Goal: Task Accomplishment & Management: Complete application form

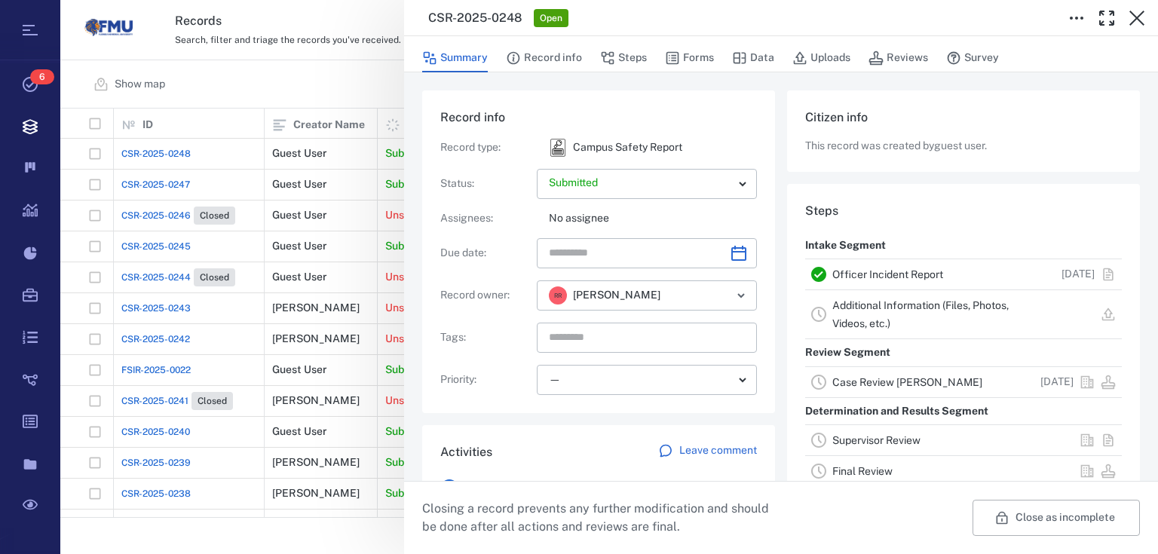
click at [356, 93] on div "CSR-2025-0248 Open Summary Record info Steps Forms Data Uploads Reviews Survey …" at bounding box center [609, 277] width 1098 height 554
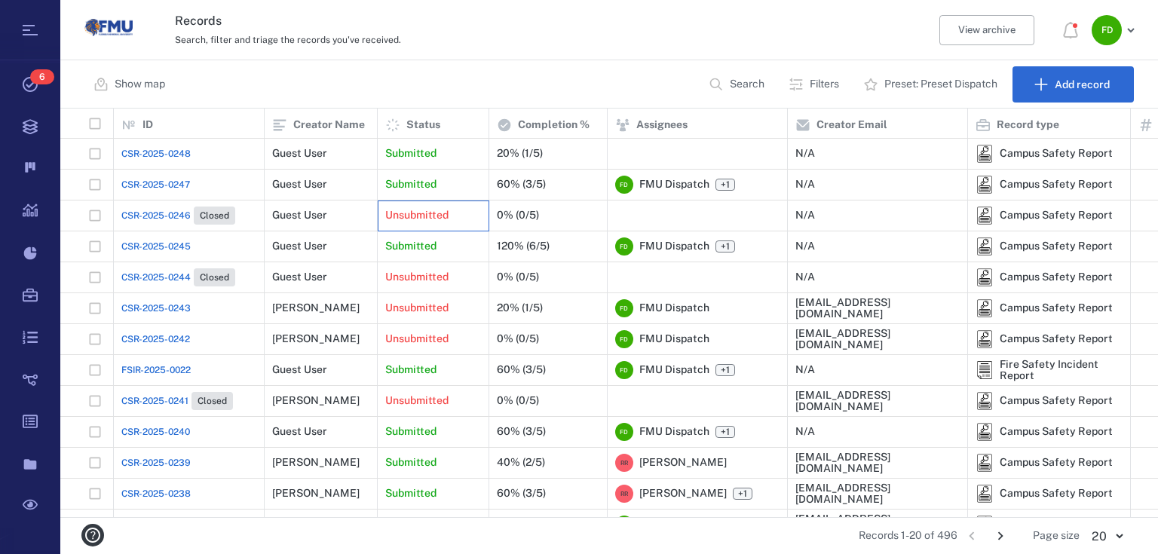
click at [476, 203] on div "Unsubmitted" at bounding box center [433, 216] width 96 height 30
click at [458, 158] on div "Submitted" at bounding box center [433, 154] width 96 height 30
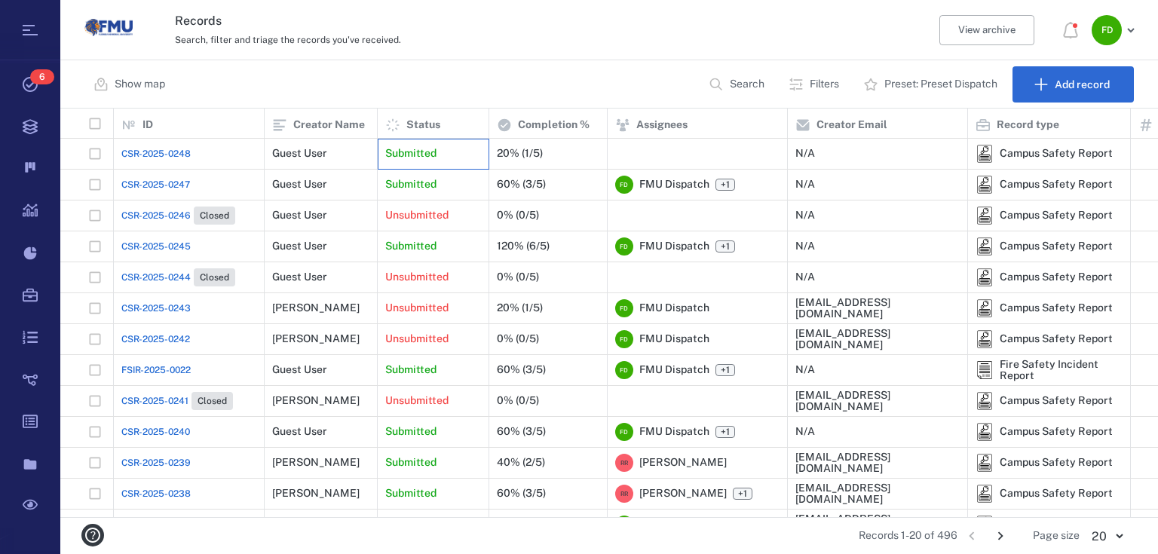
click at [458, 158] on div "Submitted" at bounding box center [433, 154] width 96 height 30
click at [412, 139] on div "Submitted" at bounding box center [433, 154] width 96 height 30
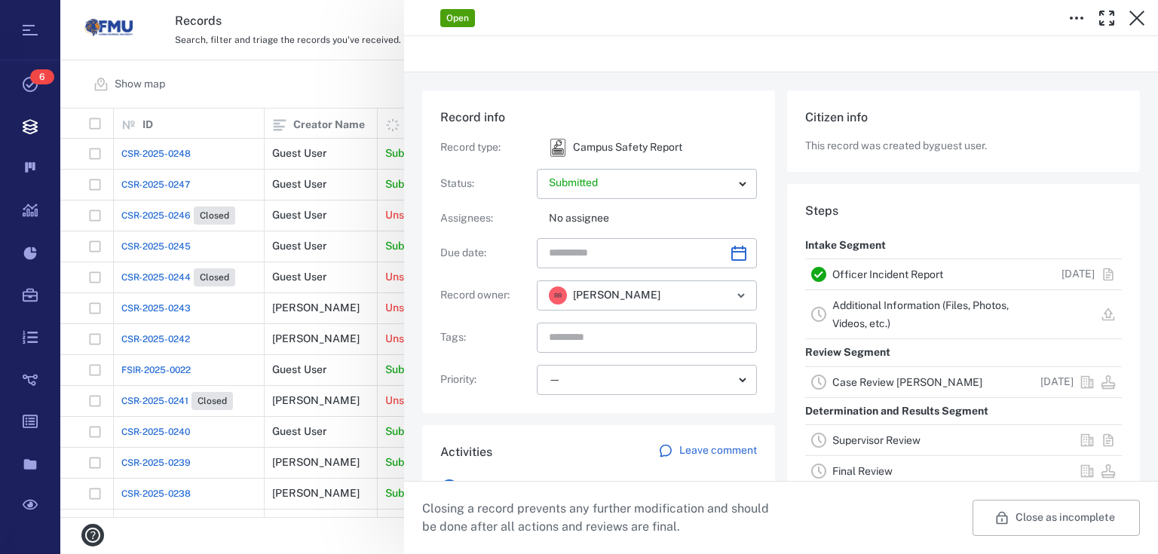
click at [446, 105] on div "Open Record info Record type : Campus Safety Report Status : Submitted ********…" at bounding box center [609, 277] width 1098 height 554
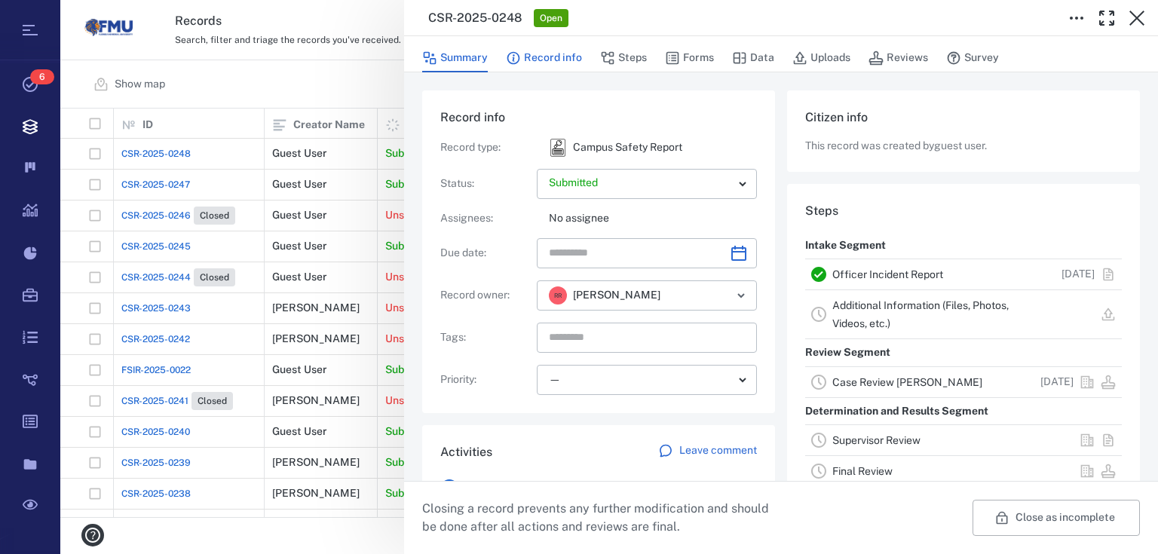
click at [558, 54] on button "Record info" at bounding box center [544, 58] width 76 height 29
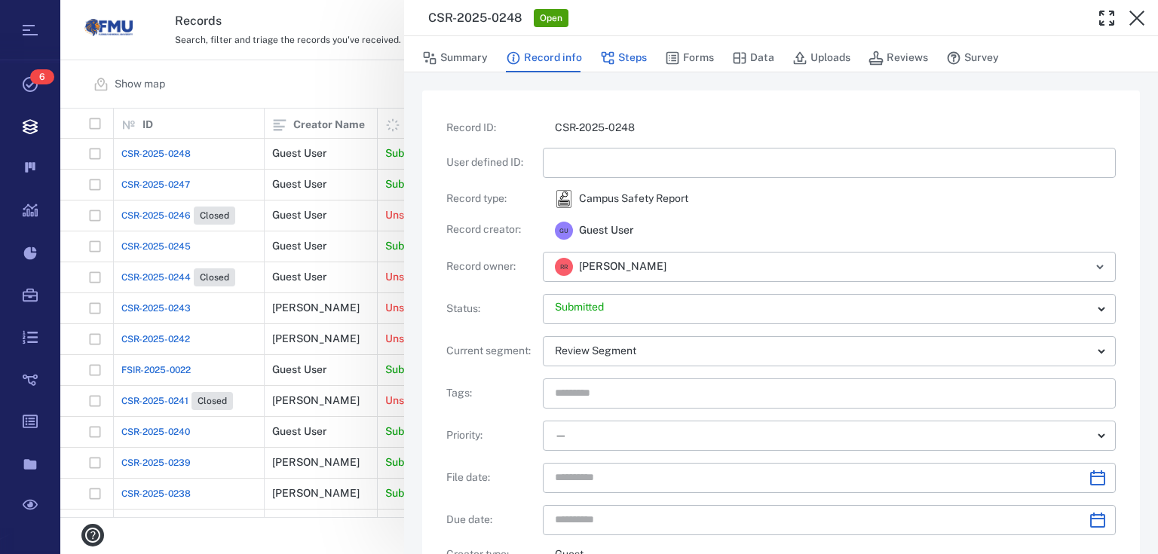
click at [638, 65] on button "Steps" at bounding box center [623, 58] width 47 height 29
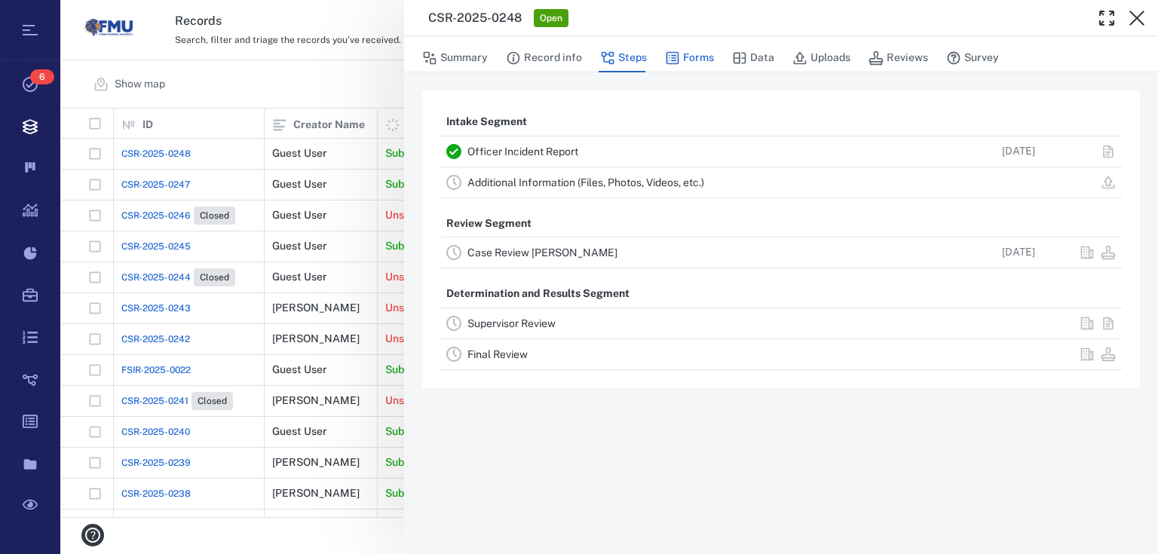
click at [703, 55] on button "Forms" at bounding box center [689, 58] width 49 height 29
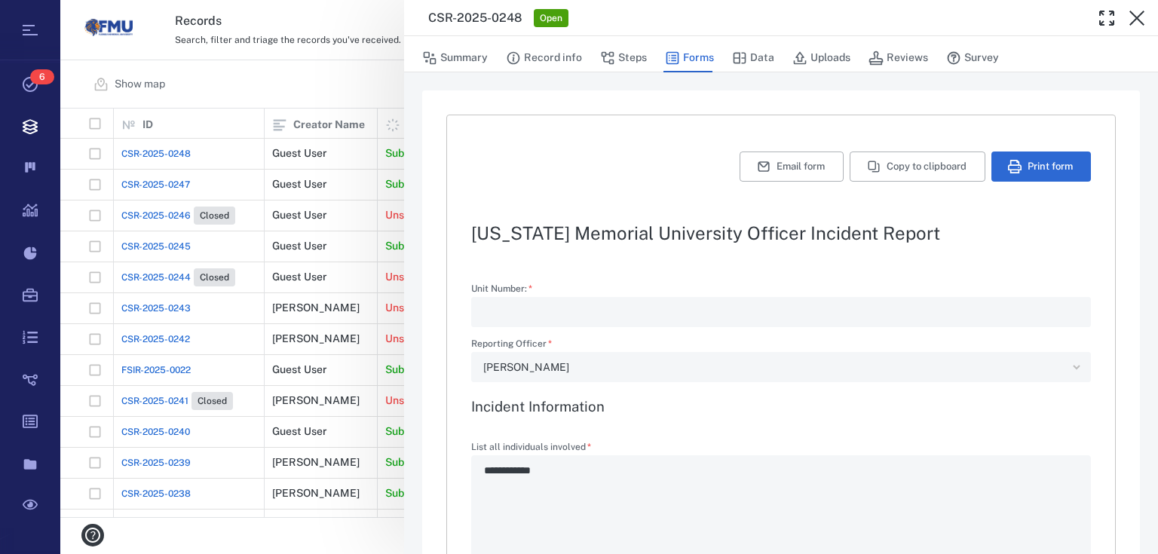
type textarea "*"
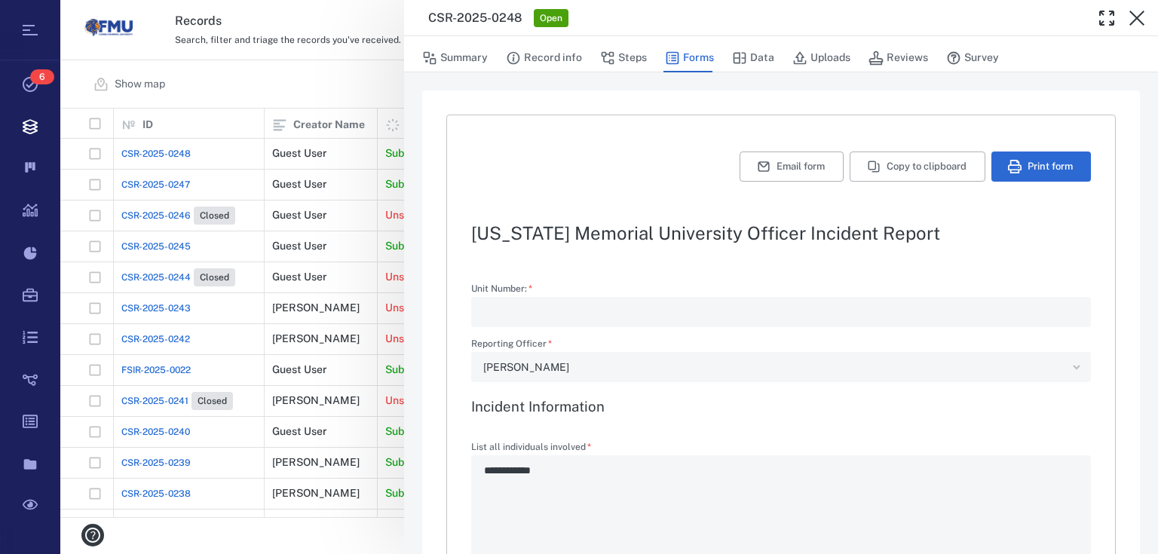
type textarea "*"
click at [1015, 164] on button "Print form" at bounding box center [1041, 167] width 100 height 30
click at [339, 60] on div "**********" at bounding box center [609, 277] width 1098 height 554
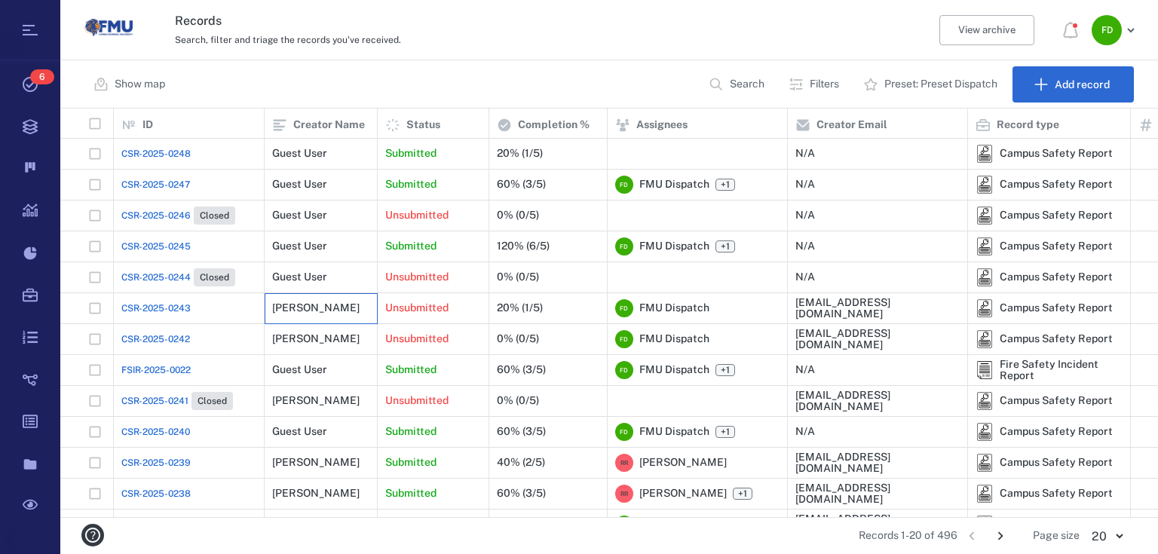
click at [369, 300] on div "Bernard Brown" at bounding box center [321, 308] width 113 height 31
click at [499, 311] on div "20% (1/5)" at bounding box center [520, 307] width 46 height 11
click at [461, 308] on div "Unsubmitted" at bounding box center [433, 308] width 96 height 30
click at [523, 295] on div "20% (1/5)" at bounding box center [548, 308] width 103 height 30
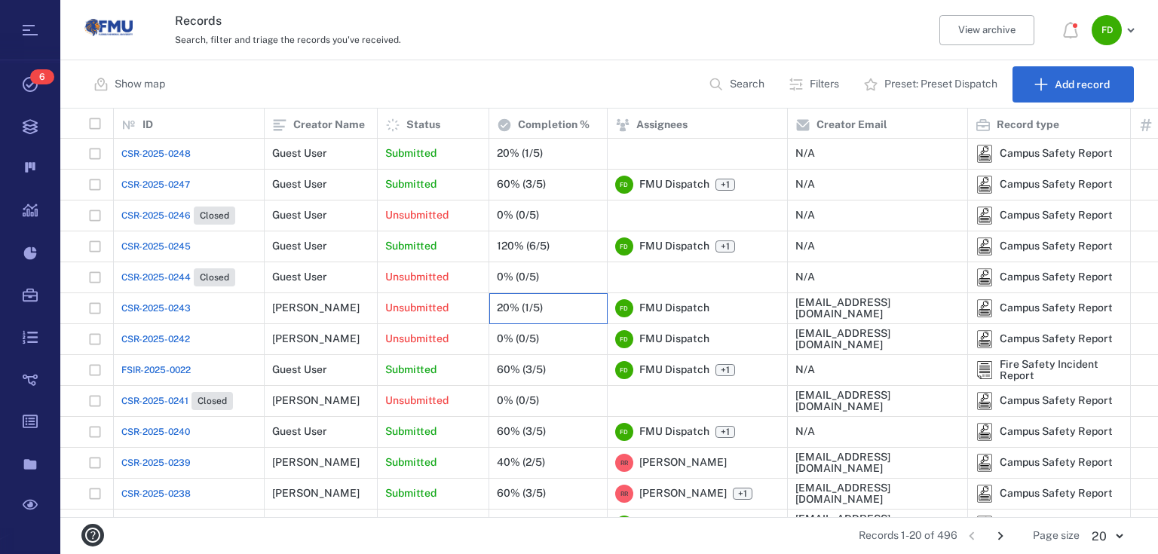
click at [523, 295] on div "20% (1/5)" at bounding box center [548, 308] width 103 height 30
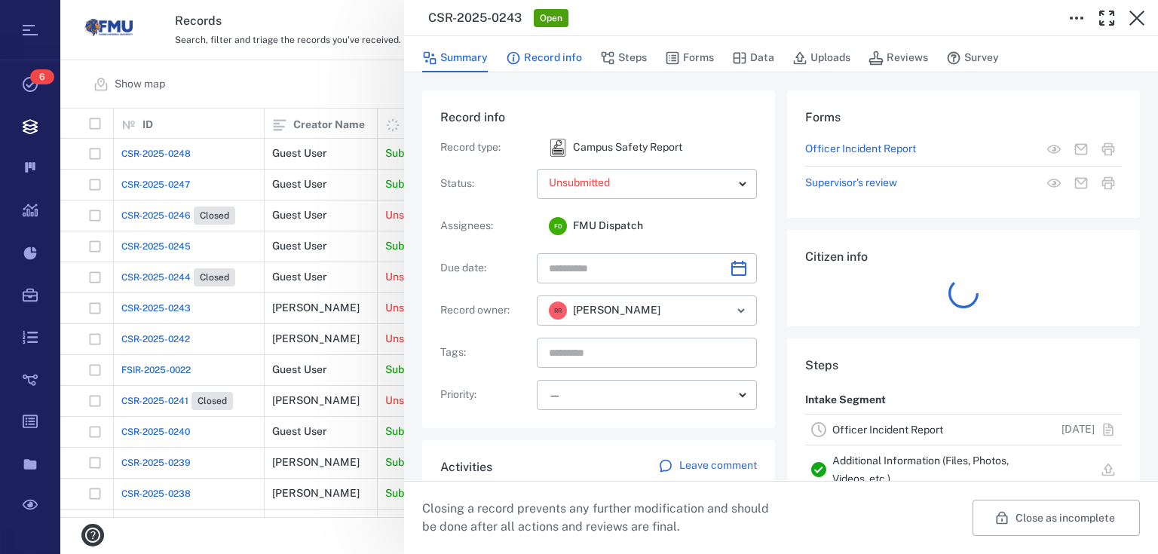
click at [576, 57] on button "Record info" at bounding box center [544, 58] width 76 height 29
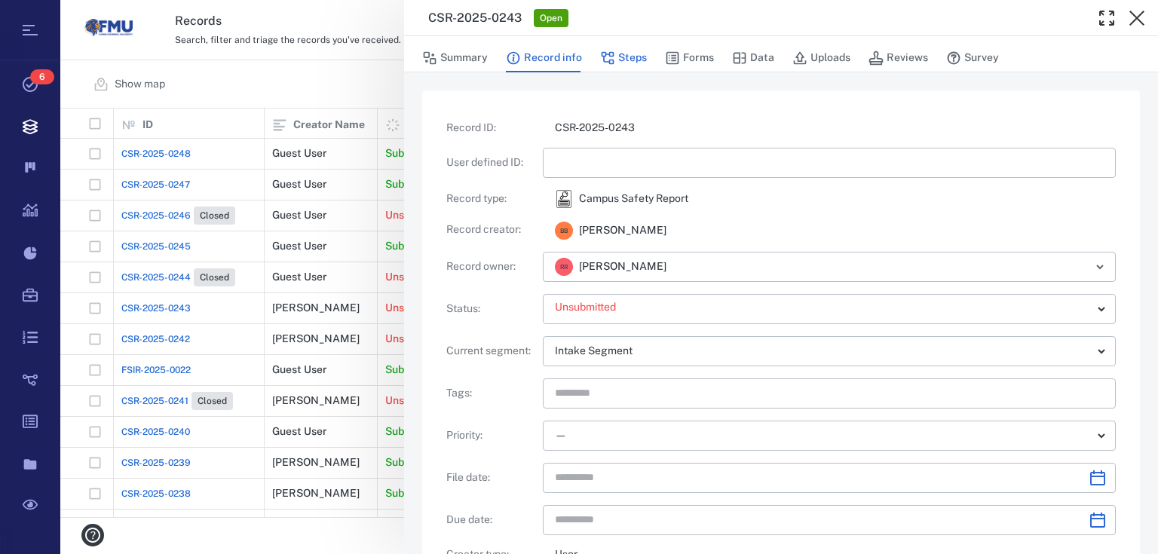
click at [626, 63] on button "Steps" at bounding box center [623, 58] width 47 height 29
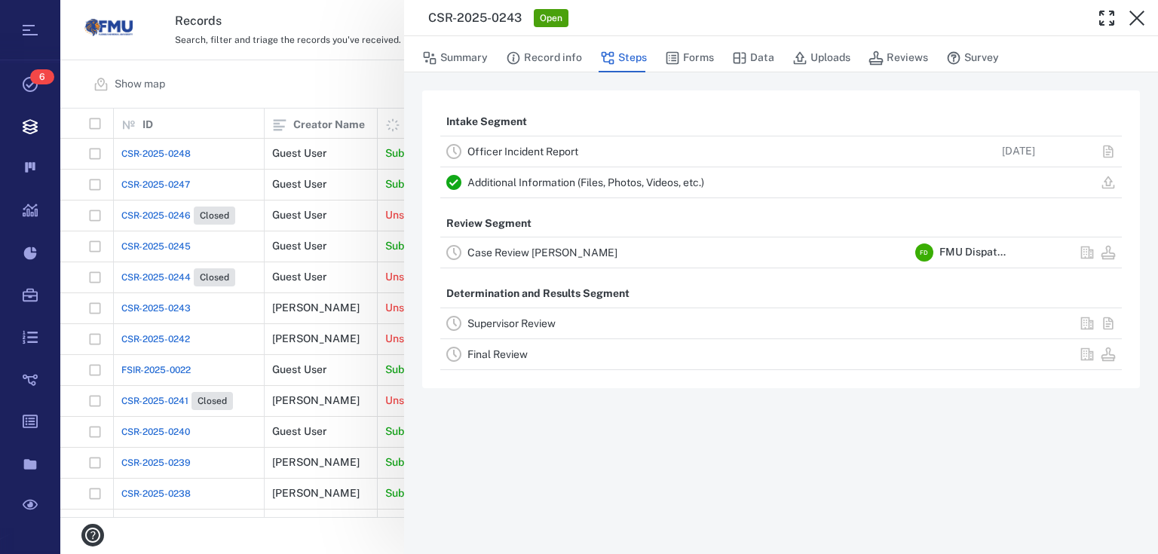
click at [606, 254] on div "Case Review CLEARY" at bounding box center [688, 252] width 442 height 18
click at [933, 249] on div "FMU Dispatch" at bounding box center [969, 252] width 72 height 15
click at [712, 47] on button "Forms" at bounding box center [689, 58] width 49 height 29
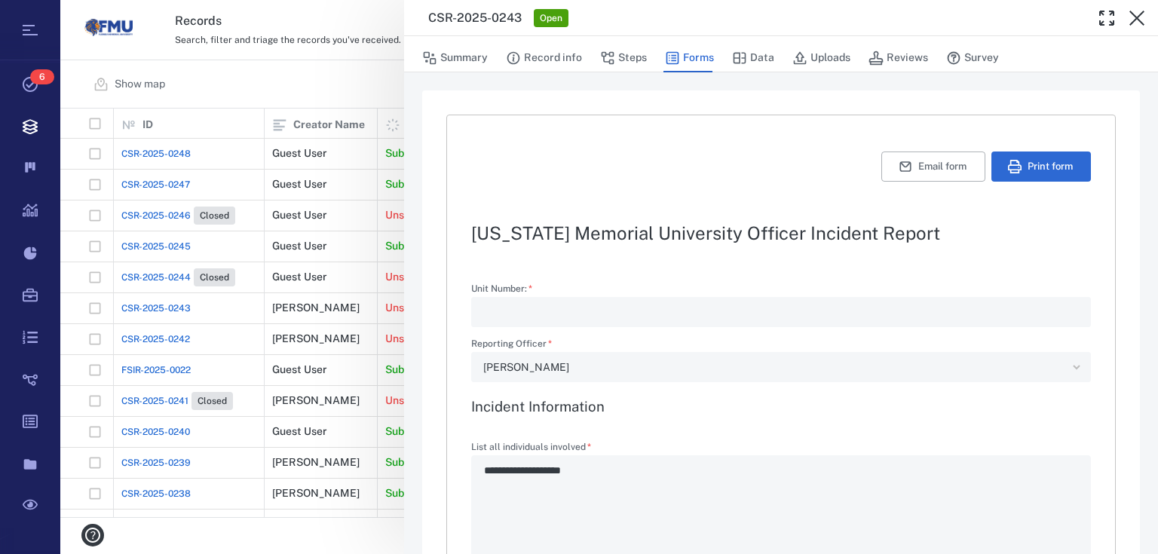
type textarea "*"
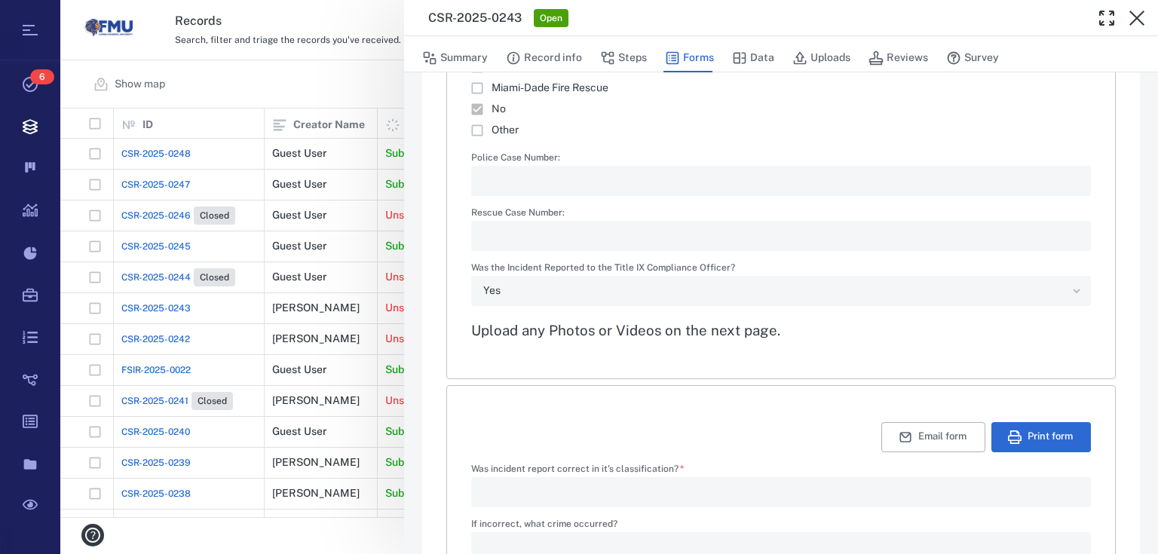
scroll to position [2252, 0]
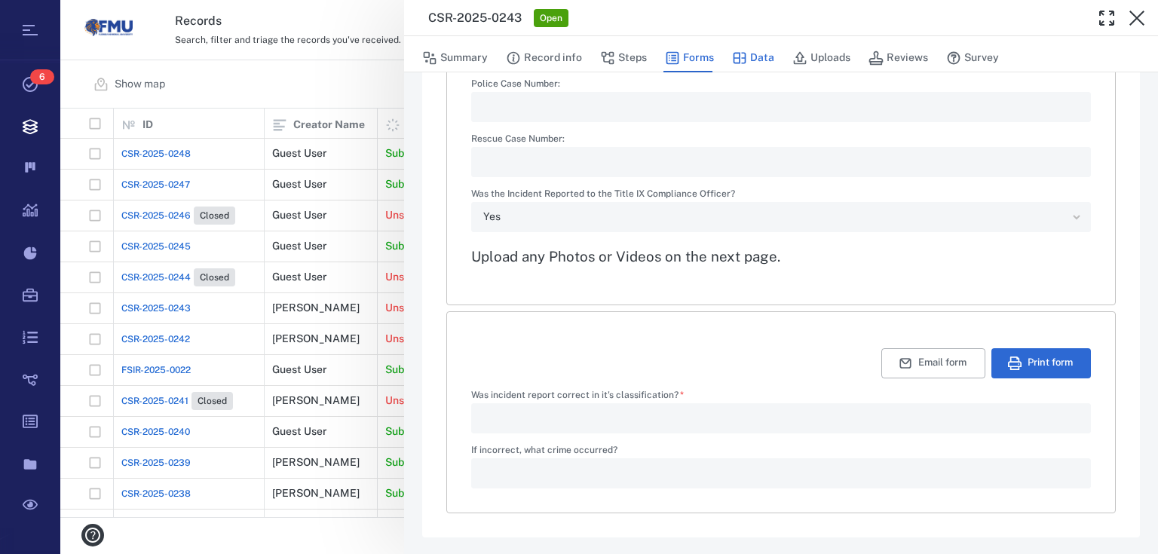
click at [747, 60] on button "Data" at bounding box center [753, 58] width 42 height 29
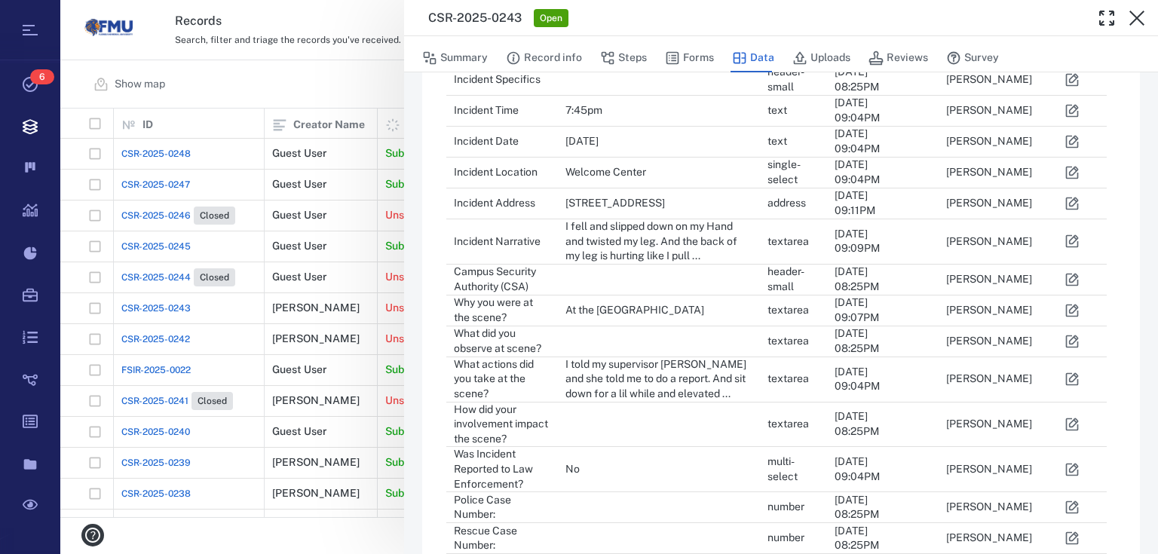
scroll to position [838, 0]
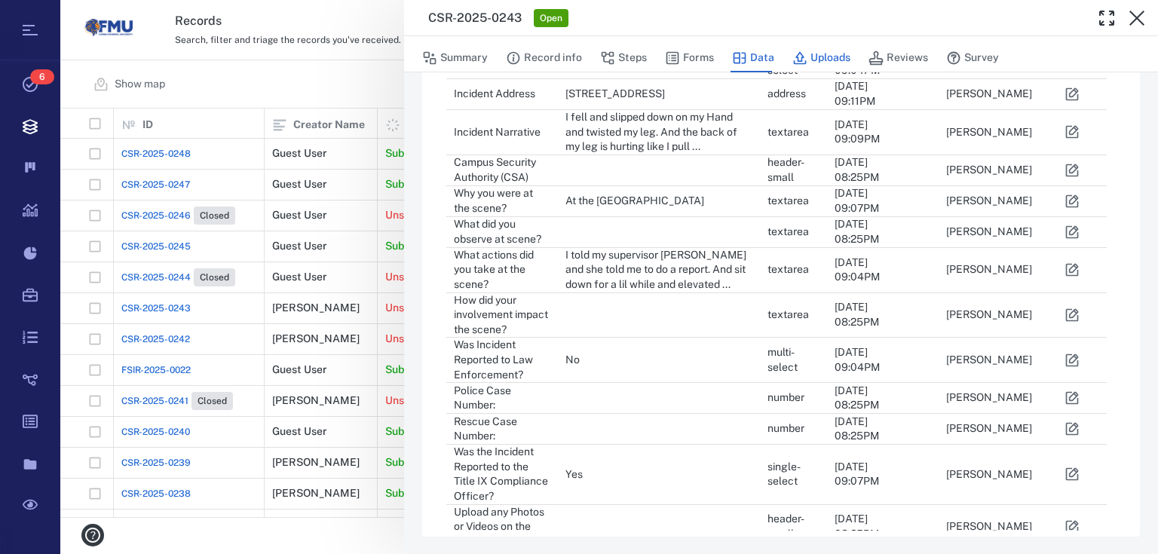
click at [845, 56] on button "Uploads" at bounding box center [821, 58] width 58 height 29
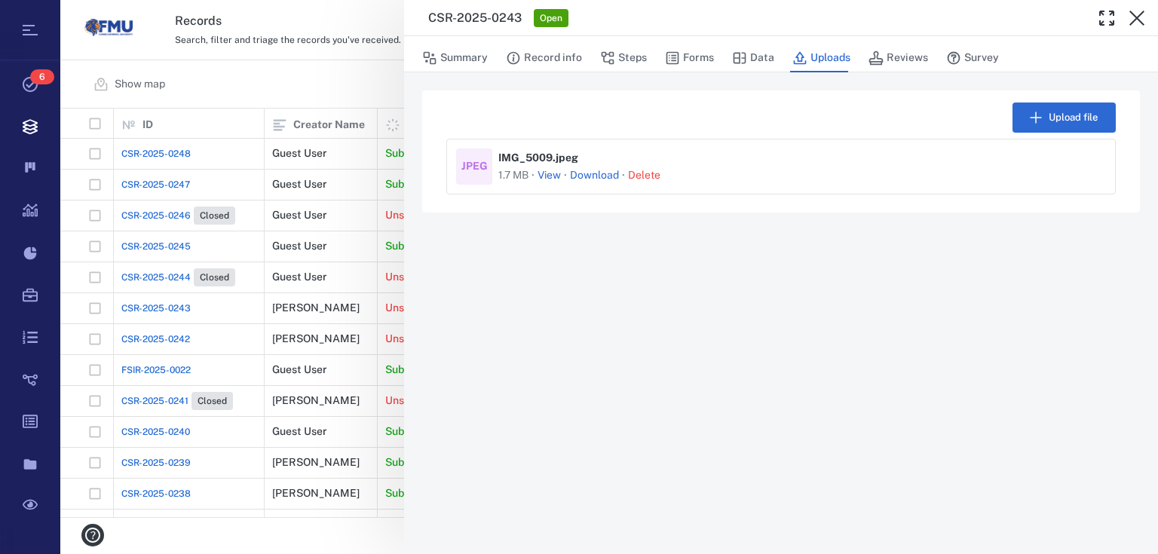
click at [594, 173] on link "Download" at bounding box center [594, 175] width 49 height 15
click at [546, 58] on button "Record info" at bounding box center [544, 58] width 76 height 29
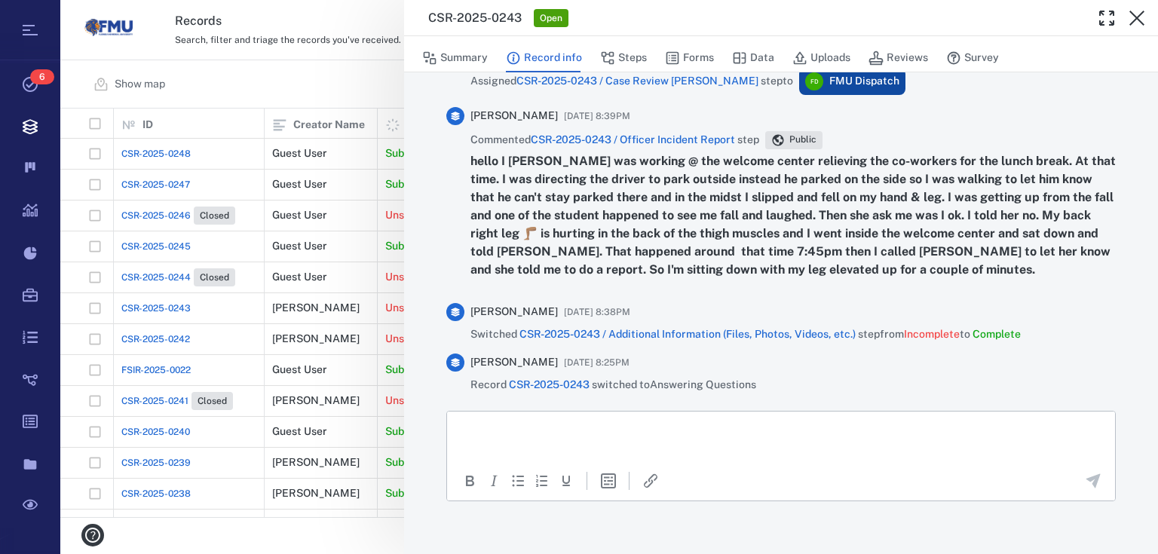
scroll to position [1206, 0]
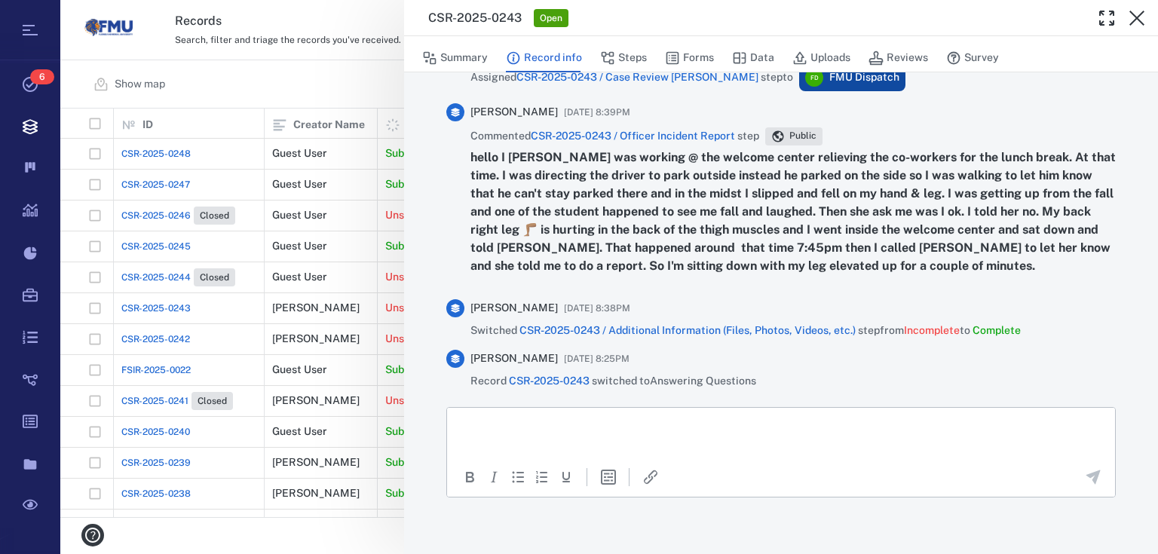
click at [568, 419] on p "Rich Text Area. Press ALT-0 for help." at bounding box center [781, 426] width 642 height 14
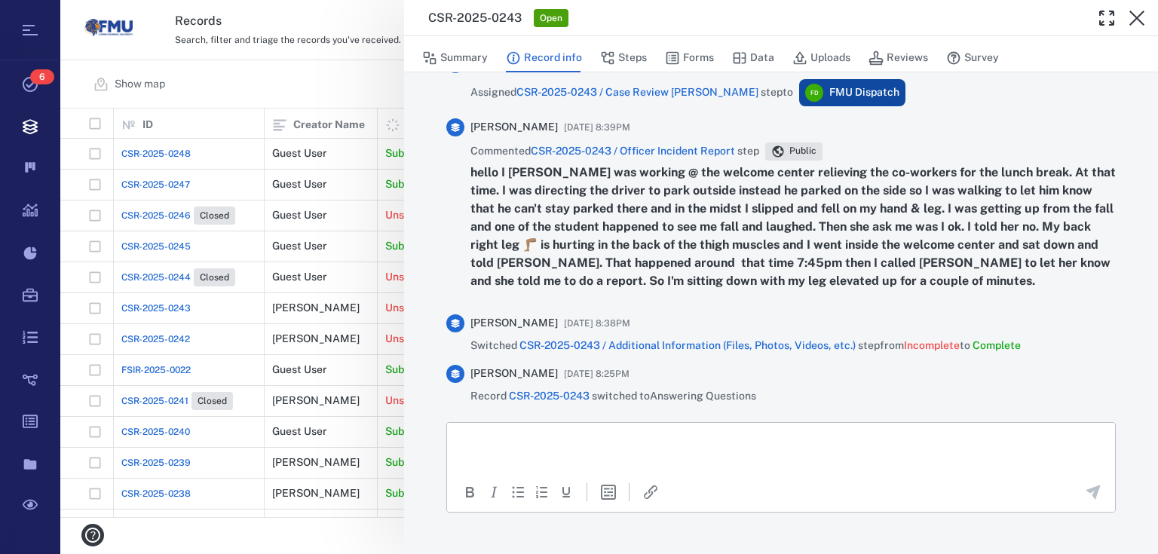
scroll to position [1227, 0]
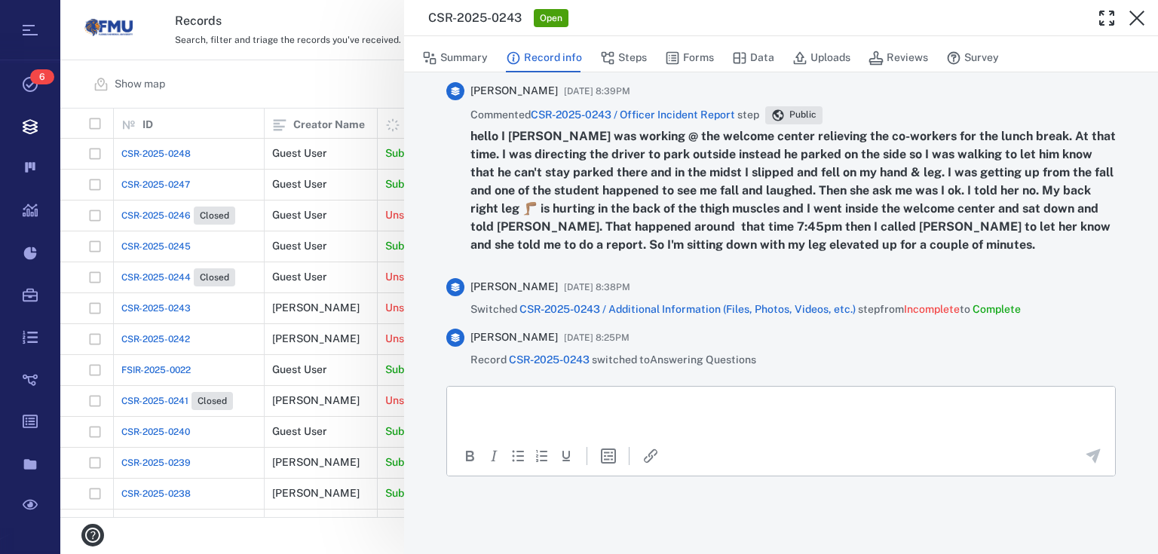
click at [494, 398] on p "Rich Text Area. Press ALT-0 for help." at bounding box center [781, 405] width 642 height 14
drag, startPoint x: 691, startPoint y: 52, endPoint x: 669, endPoint y: 64, distance: 25.0
click at [691, 52] on button "Forms" at bounding box center [689, 58] width 49 height 29
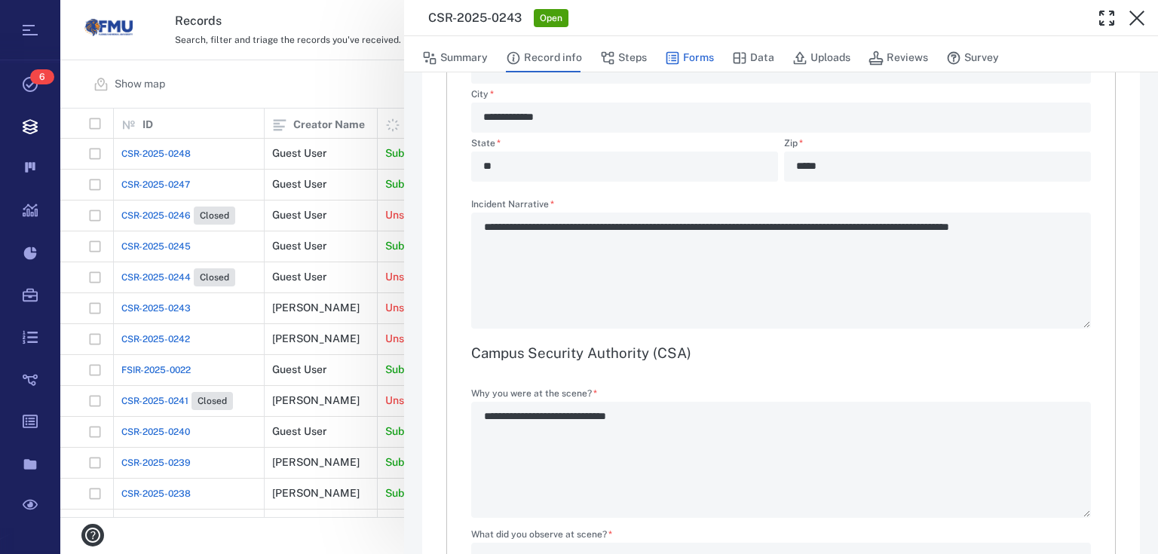
type textarea "*"
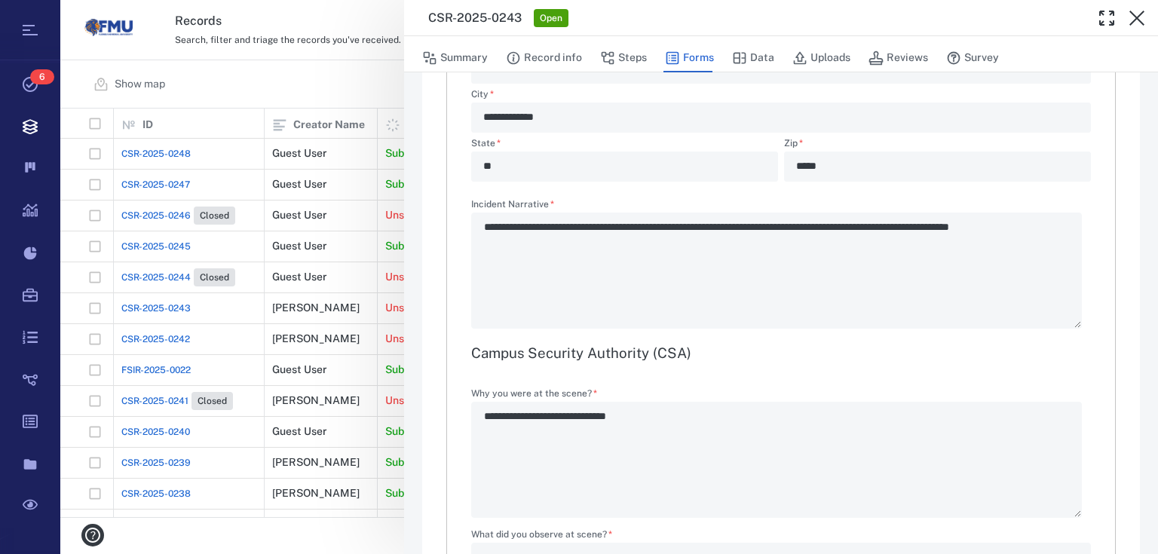
type textarea "*"
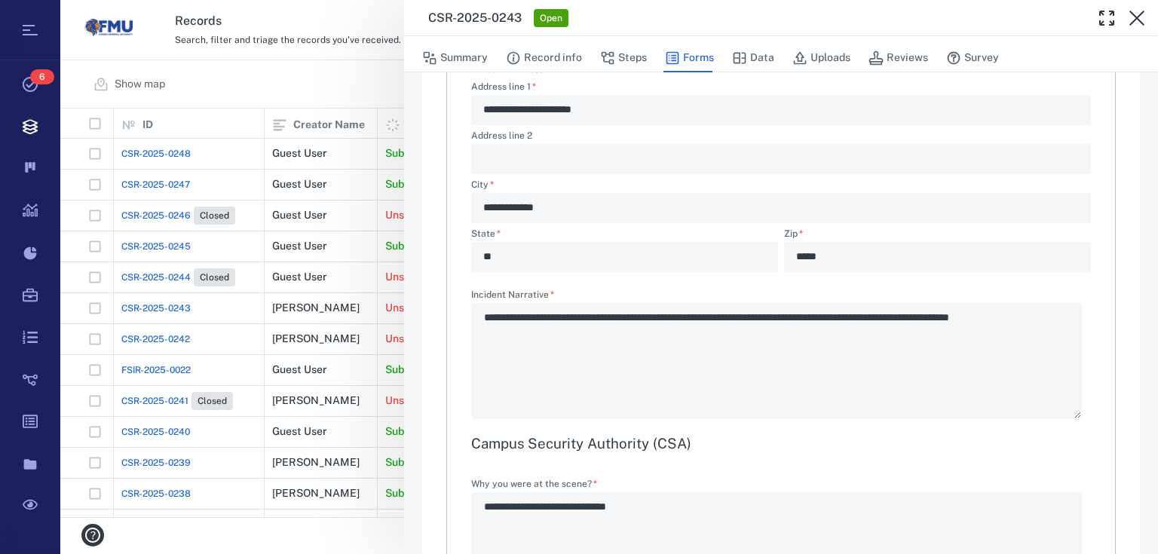
scroll to position [1206, 0]
